Goal: Transaction & Acquisition: Purchase product/service

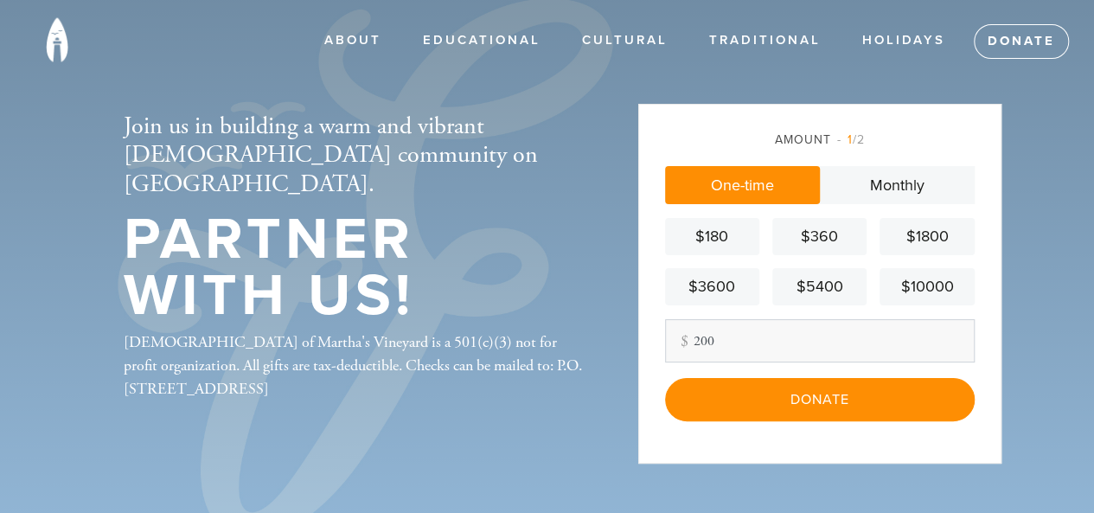
type input "200"
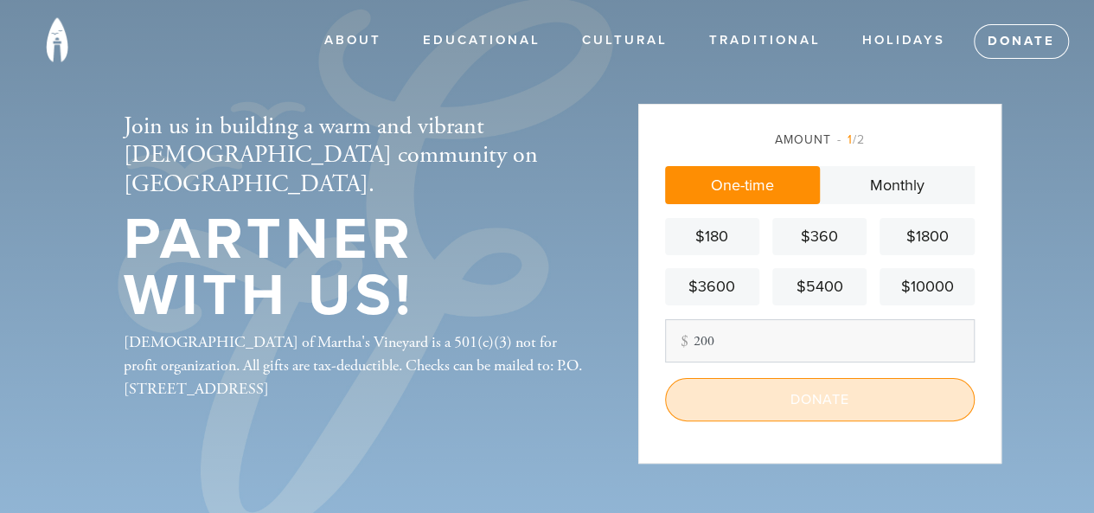
click at [835, 402] on input "Donate" at bounding box center [820, 399] width 310 height 43
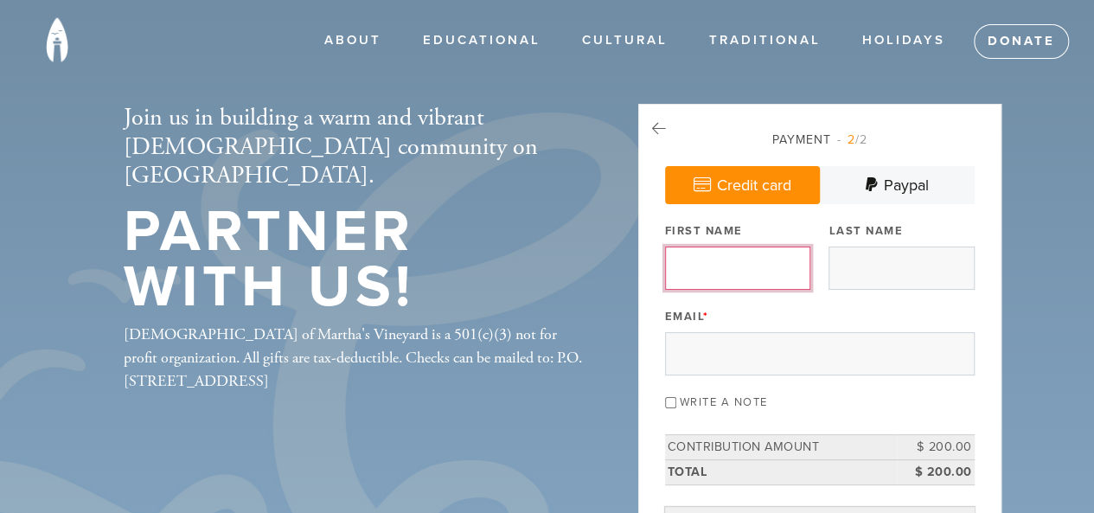
click at [745, 263] on input "First Name" at bounding box center [737, 267] width 145 height 43
type input "[PERSON_NAME]"
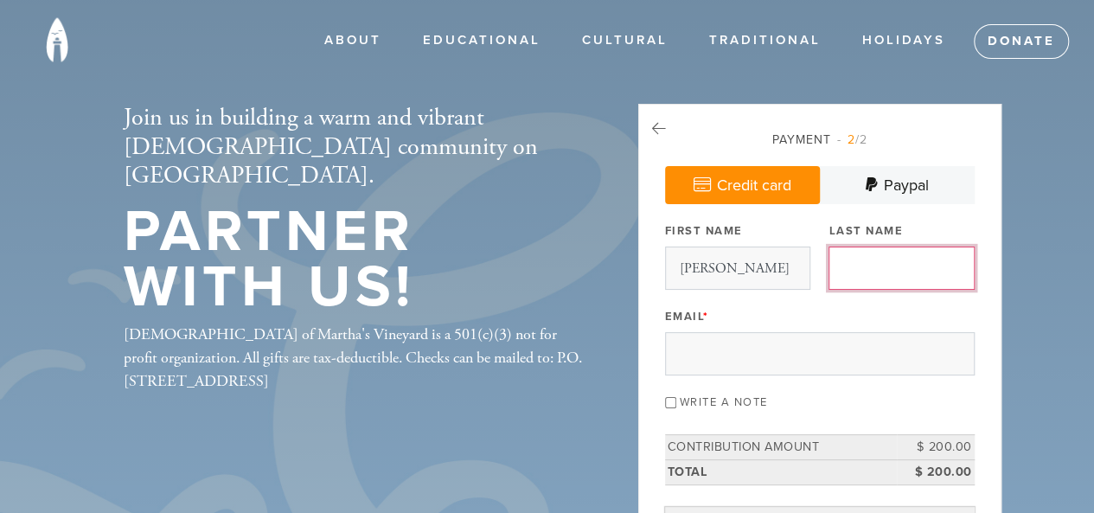
type input "[PERSON_NAME]"
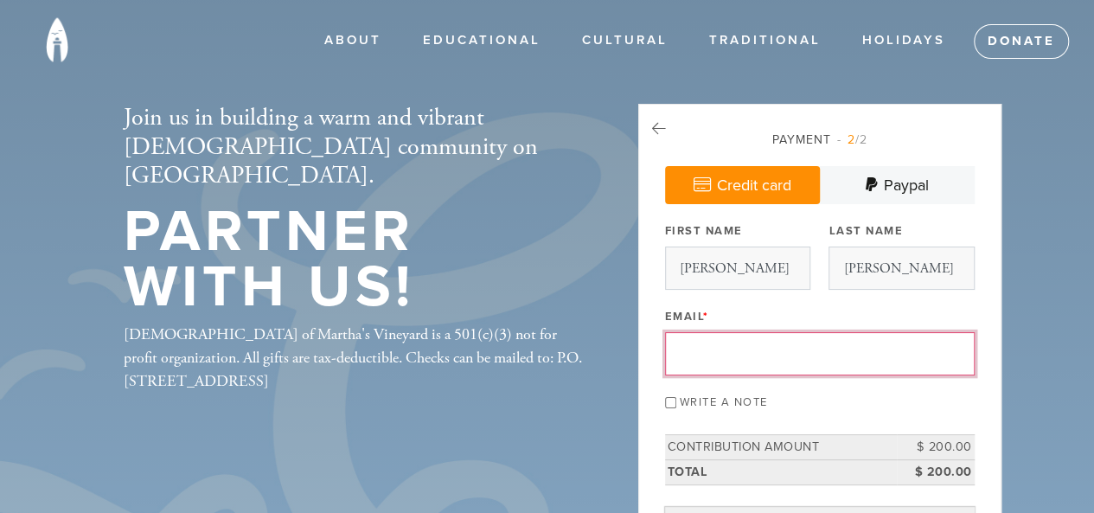
type input "[EMAIL_ADDRESS][DOMAIN_NAME]"
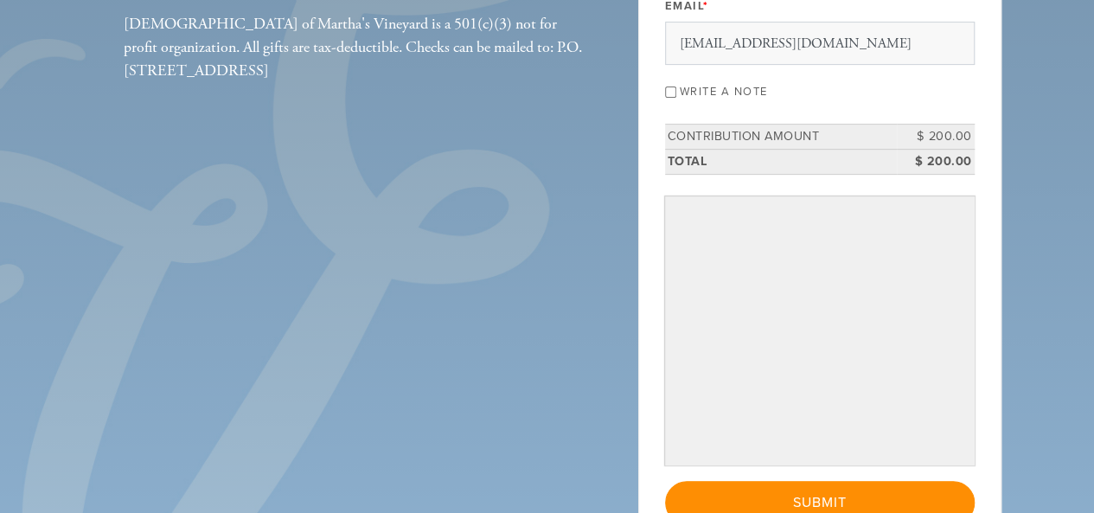
scroll to position [313, 0]
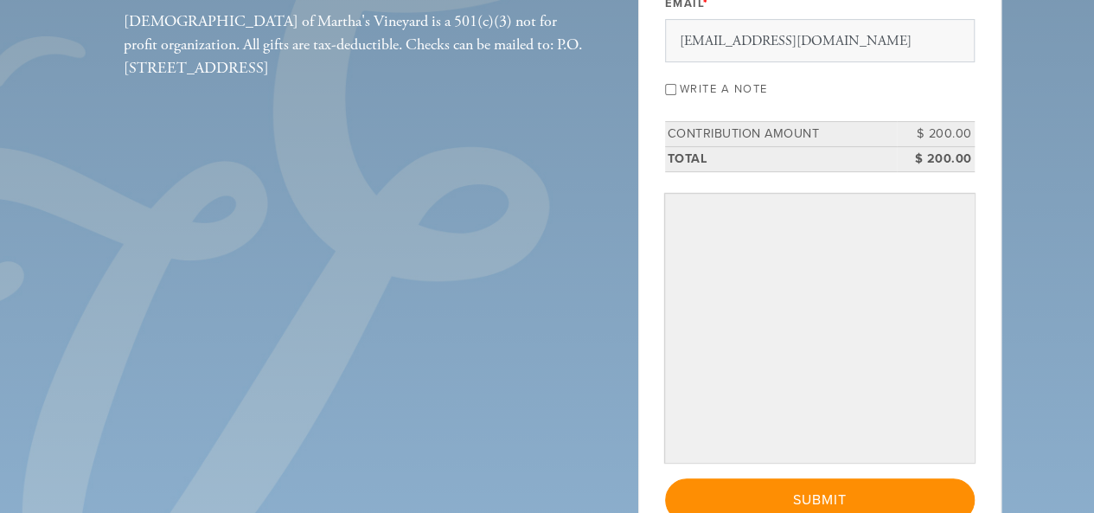
click at [683, 90] on label "Write a note" at bounding box center [724, 89] width 88 height 14
click at [676, 90] on input "Write a note" at bounding box center [670, 89] width 11 height 11
checkbox input "true"
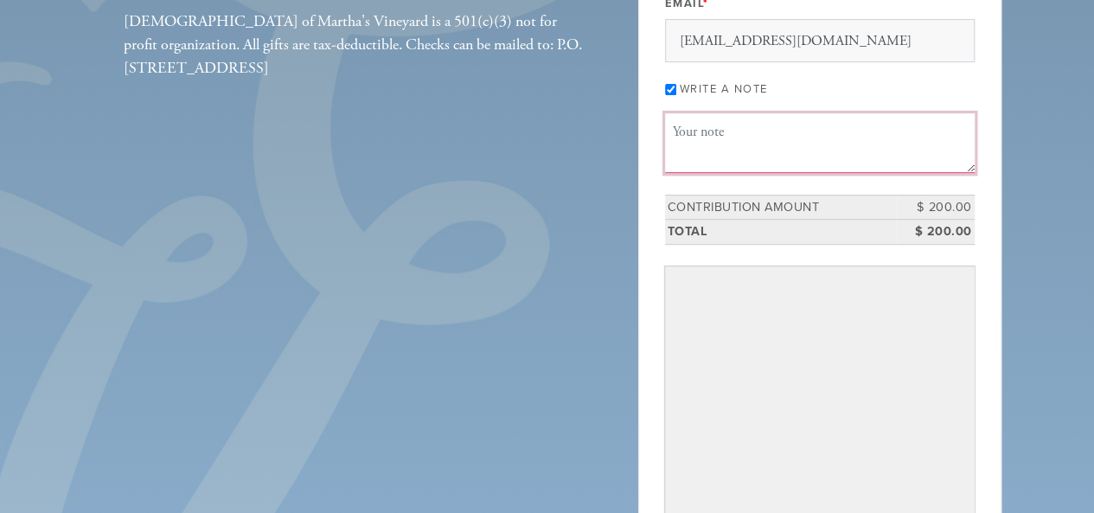
click at [801, 163] on textarea "Message or dedication" at bounding box center [820, 142] width 310 height 59
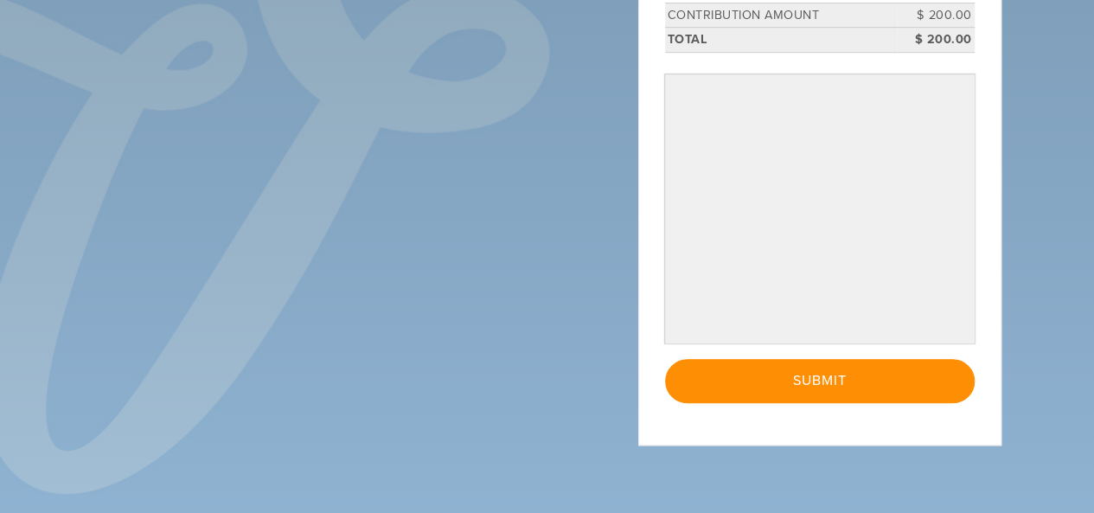
scroll to position [521, 0]
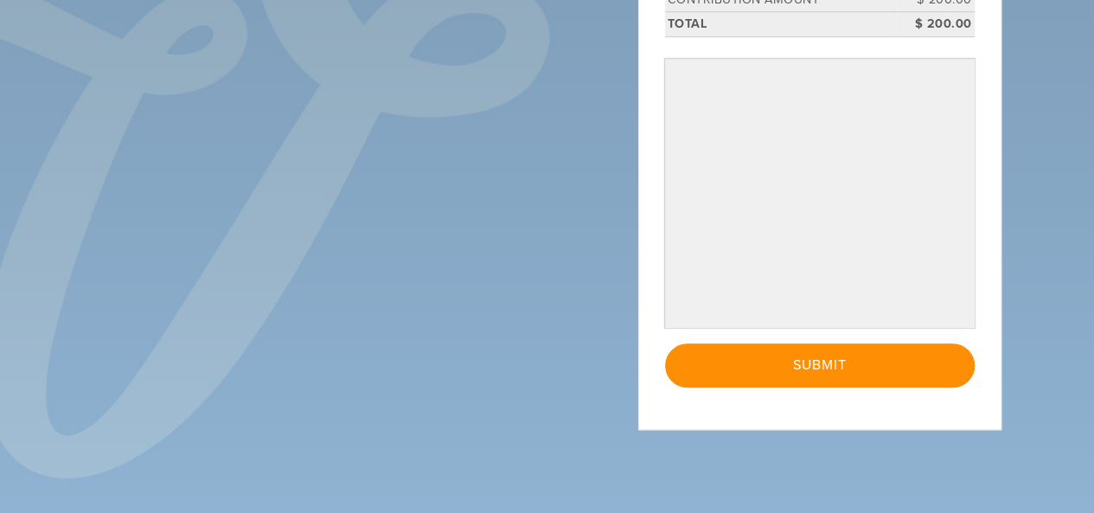
type textarea "Thank you for all your hard work throughout the year and for welcoming us for […"
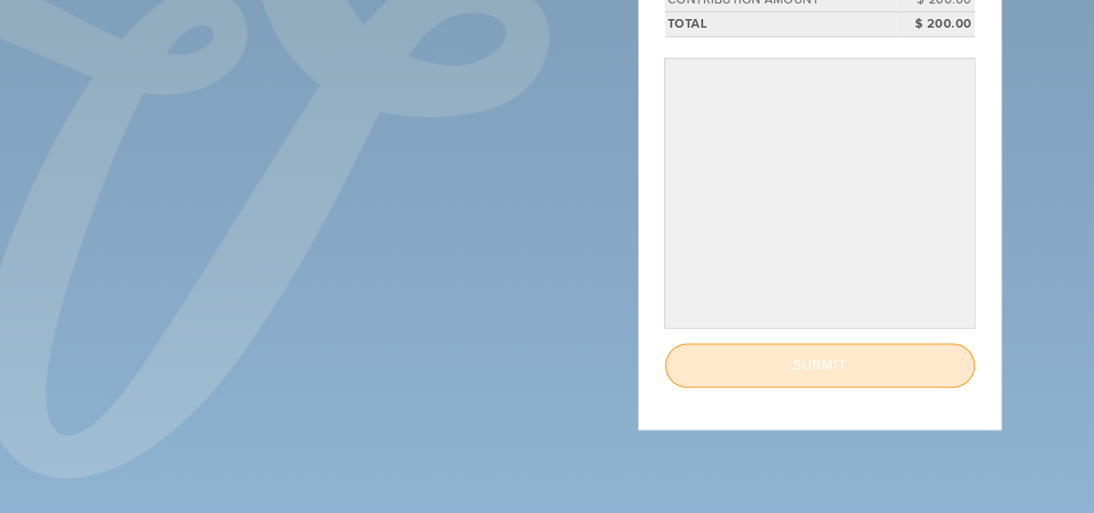
click at [846, 370] on input "Submit" at bounding box center [820, 364] width 310 height 43
